Goal: Transaction & Acquisition: Book appointment/travel/reservation

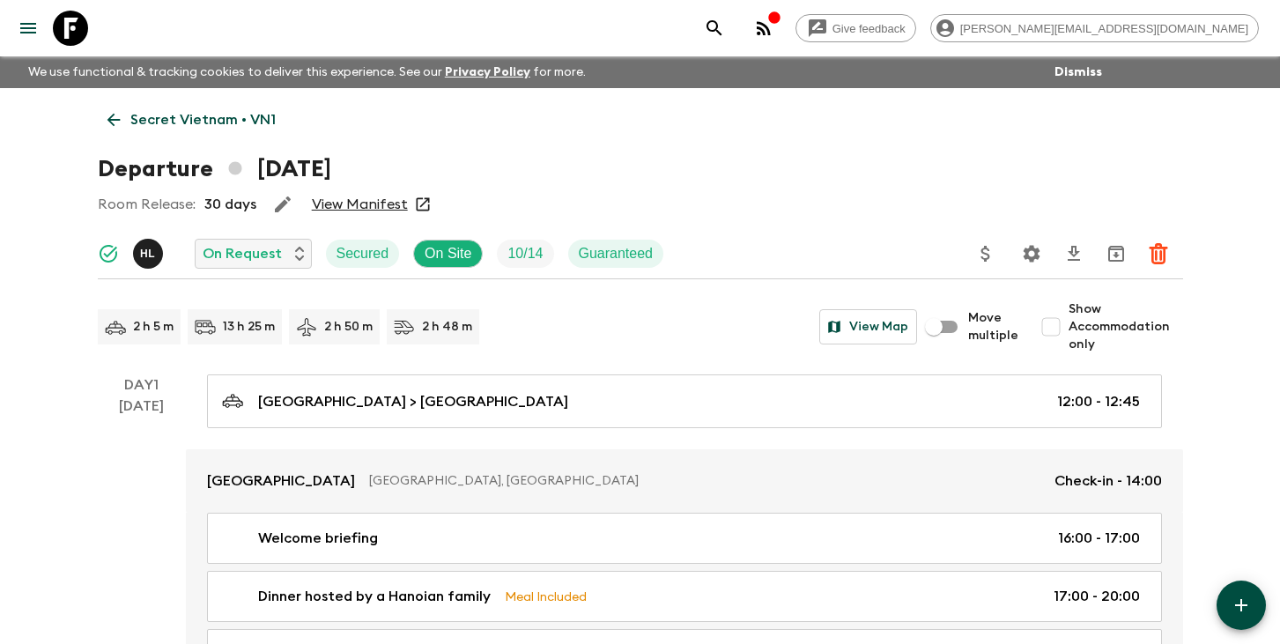
click at [721, 22] on icon "search adventures" at bounding box center [713, 27] width 15 height 15
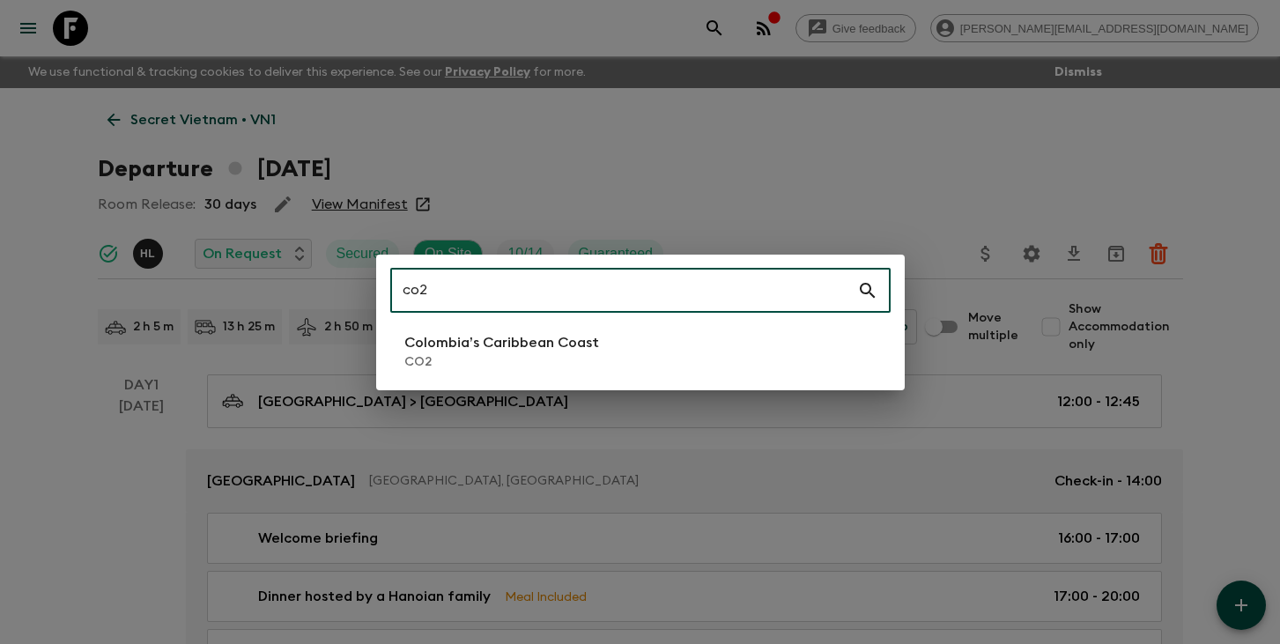
type input "co2"
click at [468, 356] on p "CO2" at bounding box center [501, 362] width 195 height 18
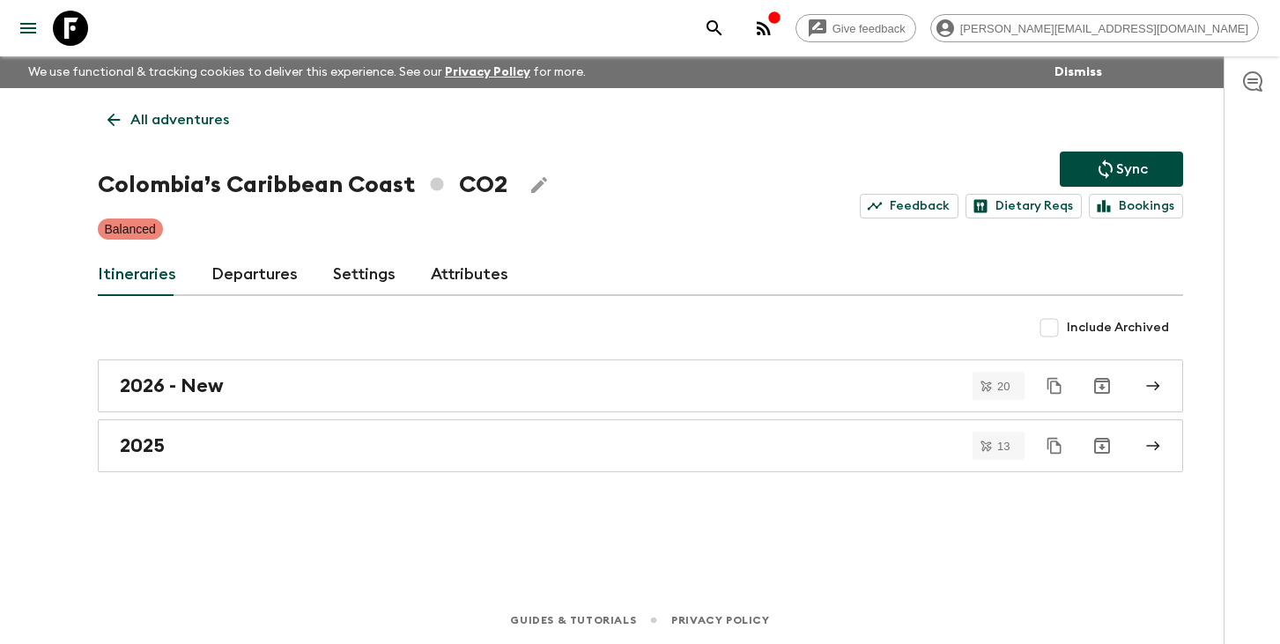
click at [265, 280] on link "Departures" at bounding box center [254, 275] width 86 height 42
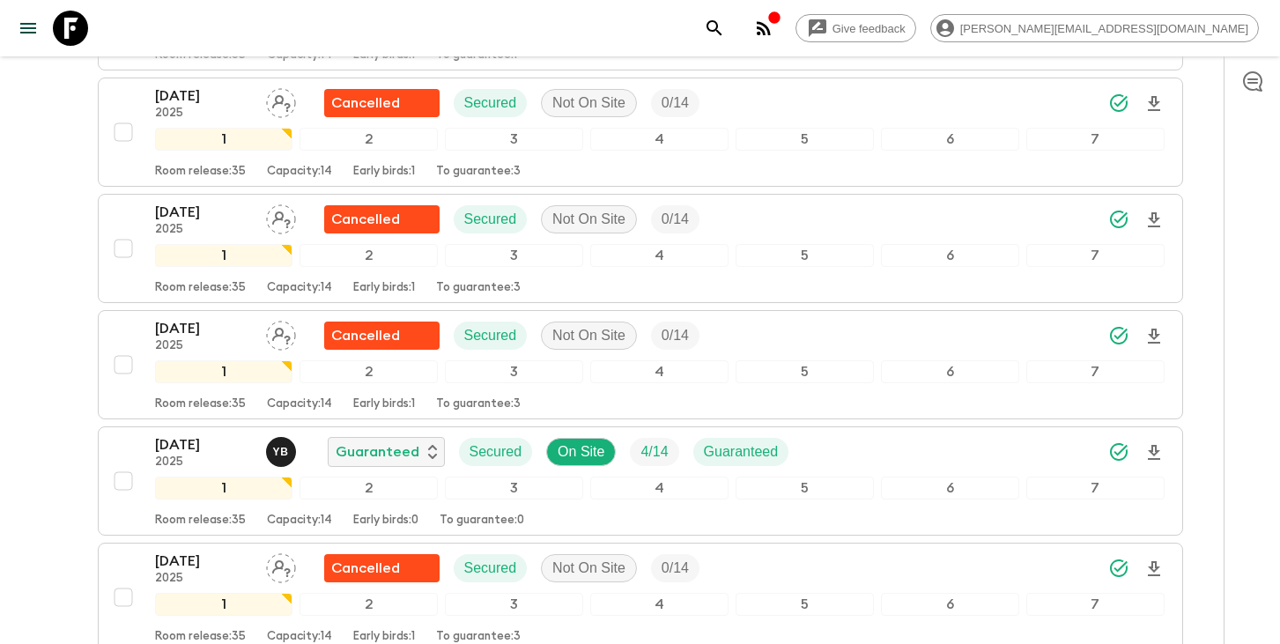
scroll to position [1089, 0]
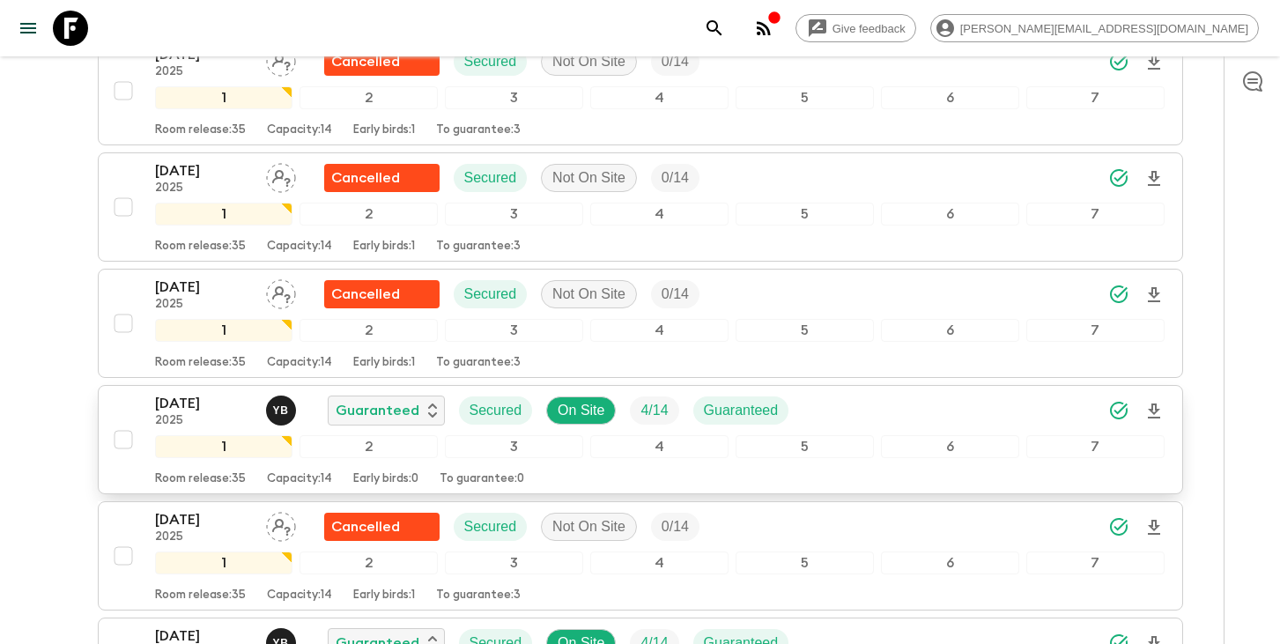
click at [191, 406] on p "[DATE]" at bounding box center [203, 403] width 97 height 21
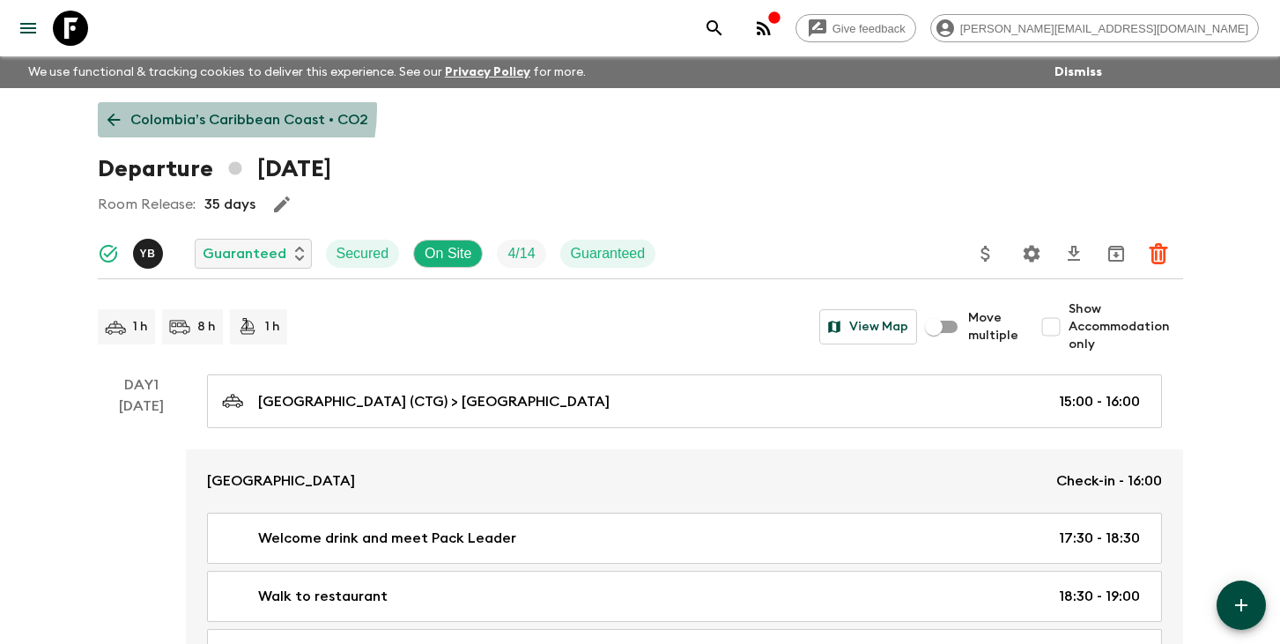
click at [209, 109] on p "Colombia’s Caribbean Coast • CO2" at bounding box center [249, 119] width 238 height 21
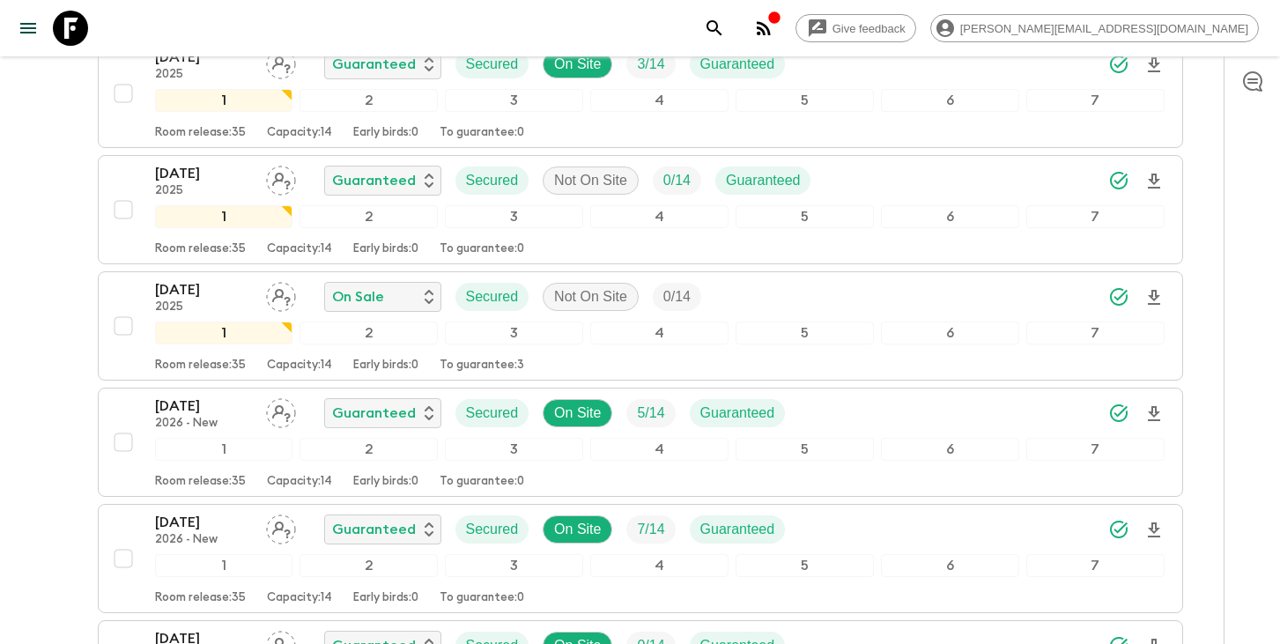
scroll to position [1763, 0]
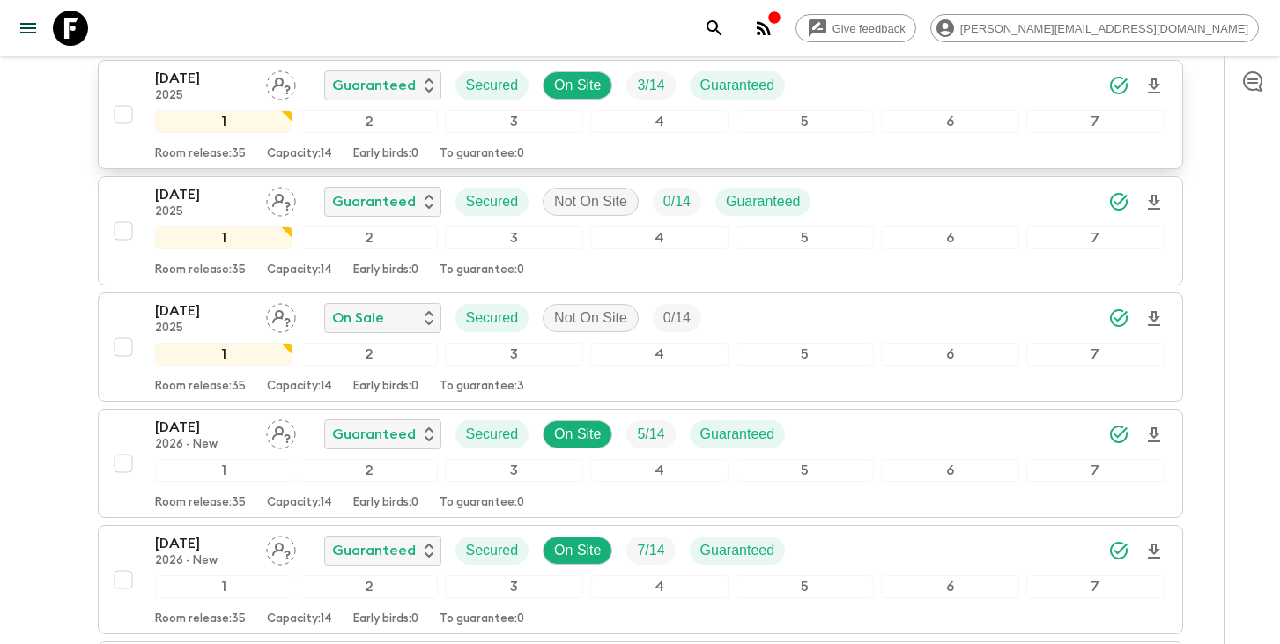
click at [203, 79] on p "[DATE]" at bounding box center [203, 78] width 97 height 21
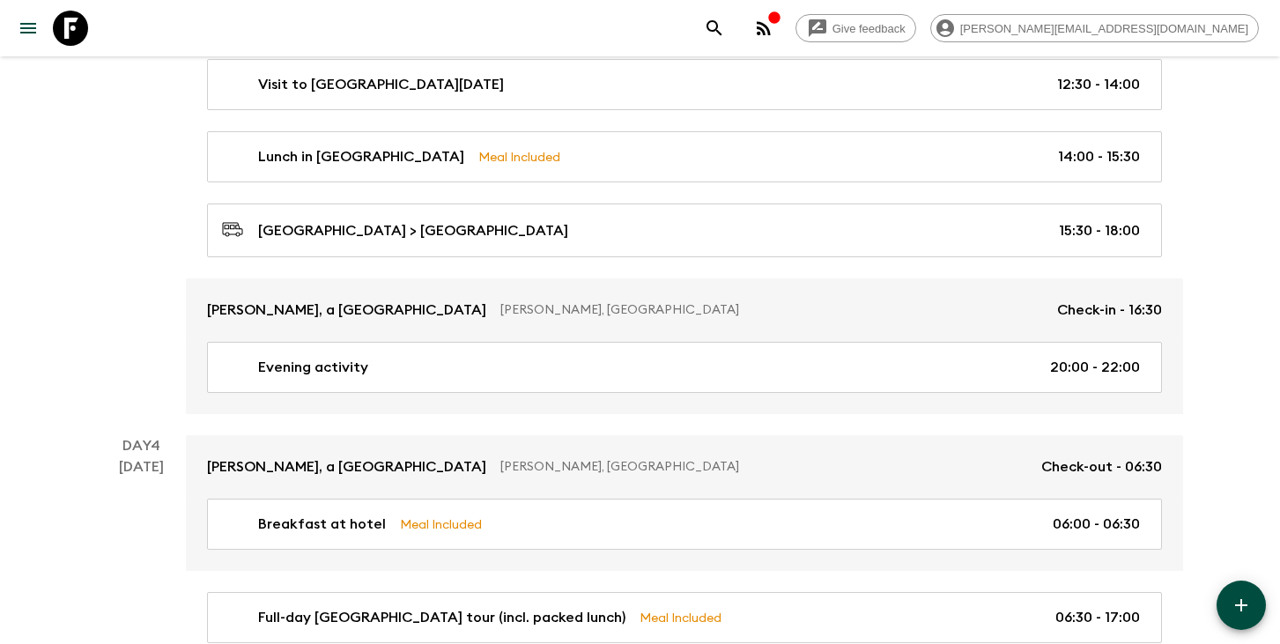
scroll to position [1489, 0]
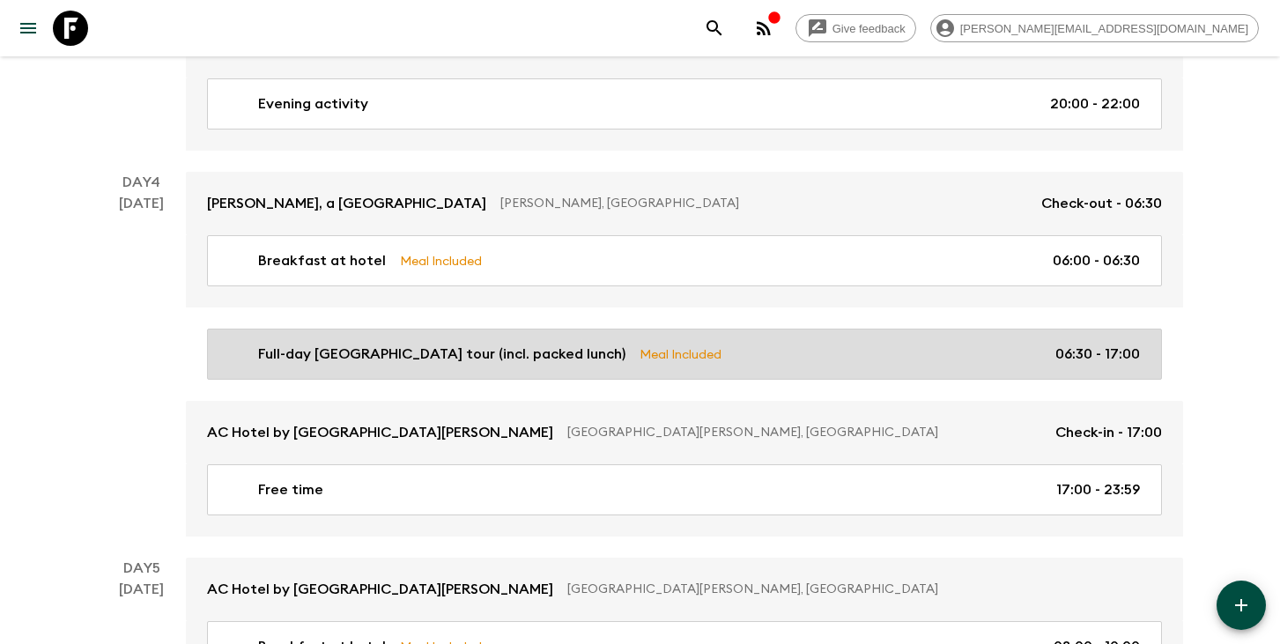
click at [380, 351] on p "Full-day [GEOGRAPHIC_DATA] tour (incl. packed lunch)" at bounding box center [441, 353] width 367 height 21
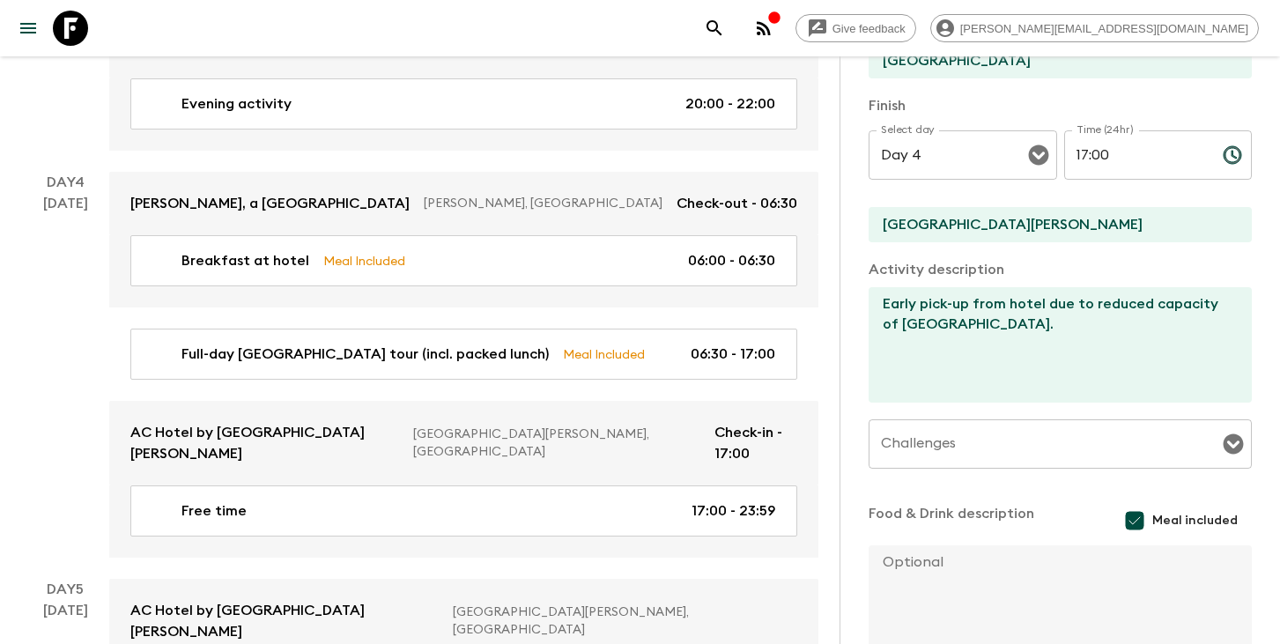
scroll to position [469, 0]
